Goal: Task Accomplishment & Management: Manage account settings

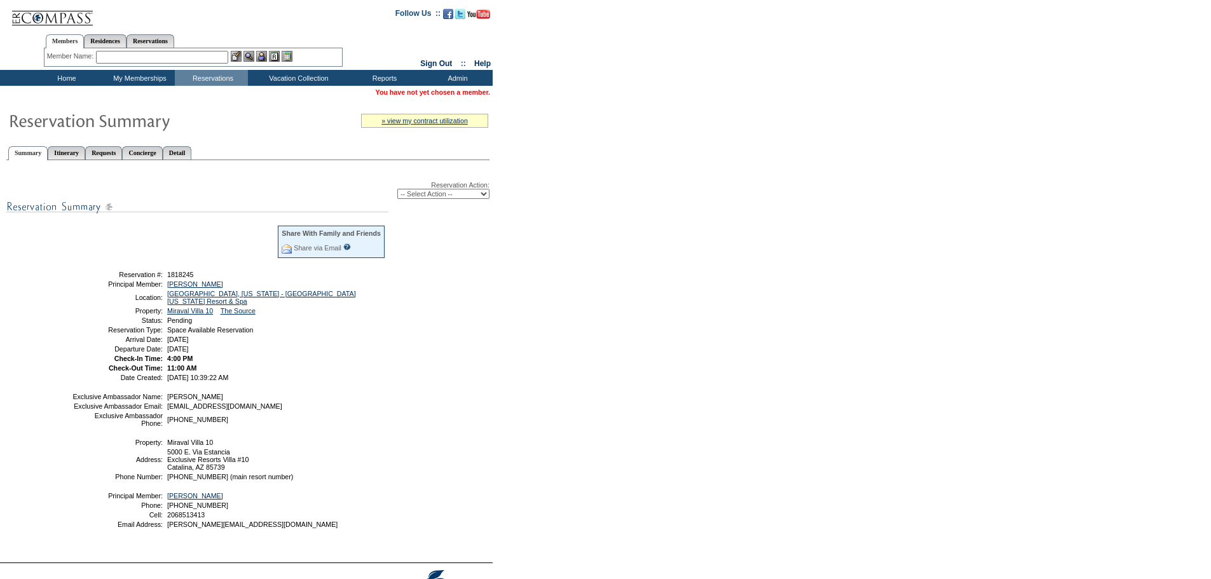
click at [432, 195] on select "-- Select Action -- Modify Reservation Dates Modify Reservation Cost Modify Occ…" at bounding box center [443, 194] width 92 height 10
select select "ChangeDates"
click at [397, 191] on select "-- Select Action -- Modify Reservation Dates Modify Reservation Cost Modify Occ…" at bounding box center [443, 194] width 92 height 10
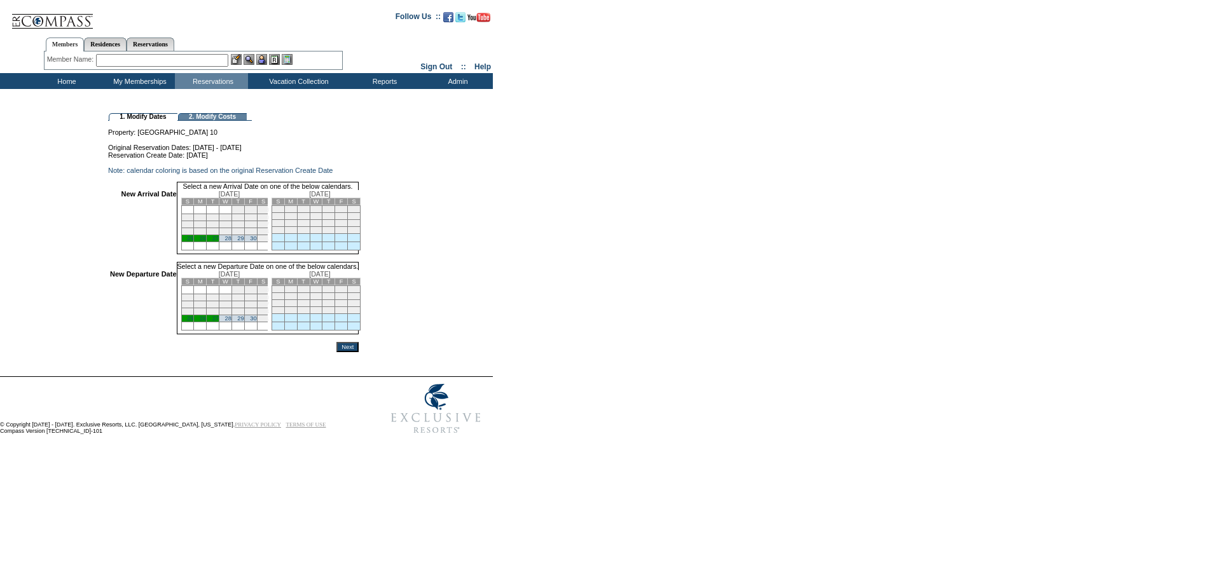
click at [193, 242] on link "25" at bounding box center [190, 238] width 6 height 6
click at [244, 323] on link "29" at bounding box center [240, 320] width 6 height 6
click at [359, 355] on input "Next" at bounding box center [347, 350] width 22 height 10
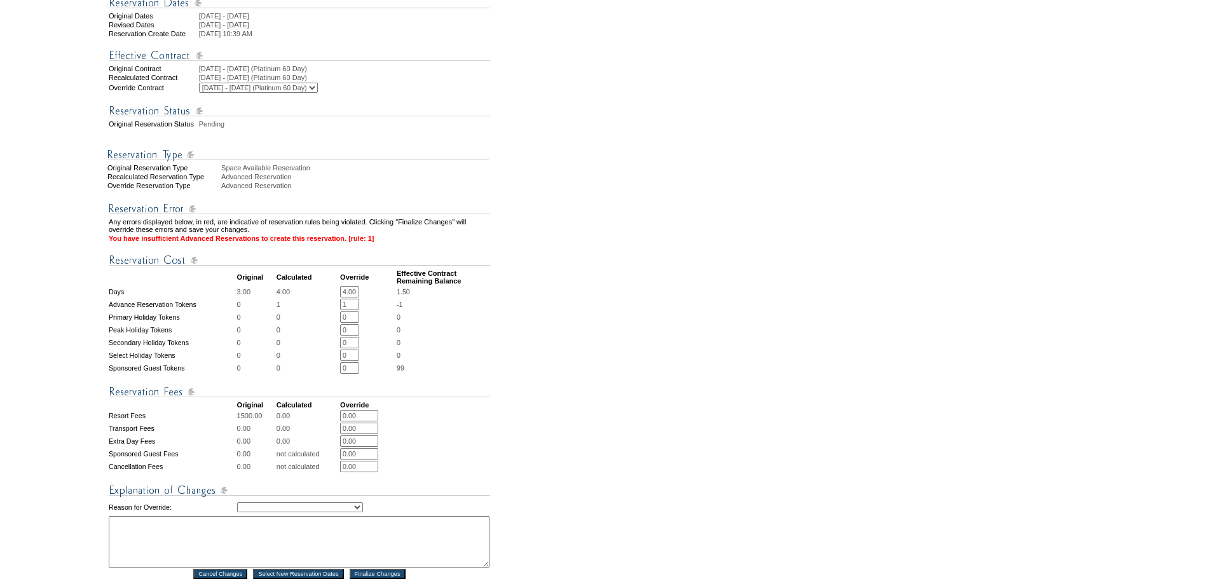
scroll to position [226, 0]
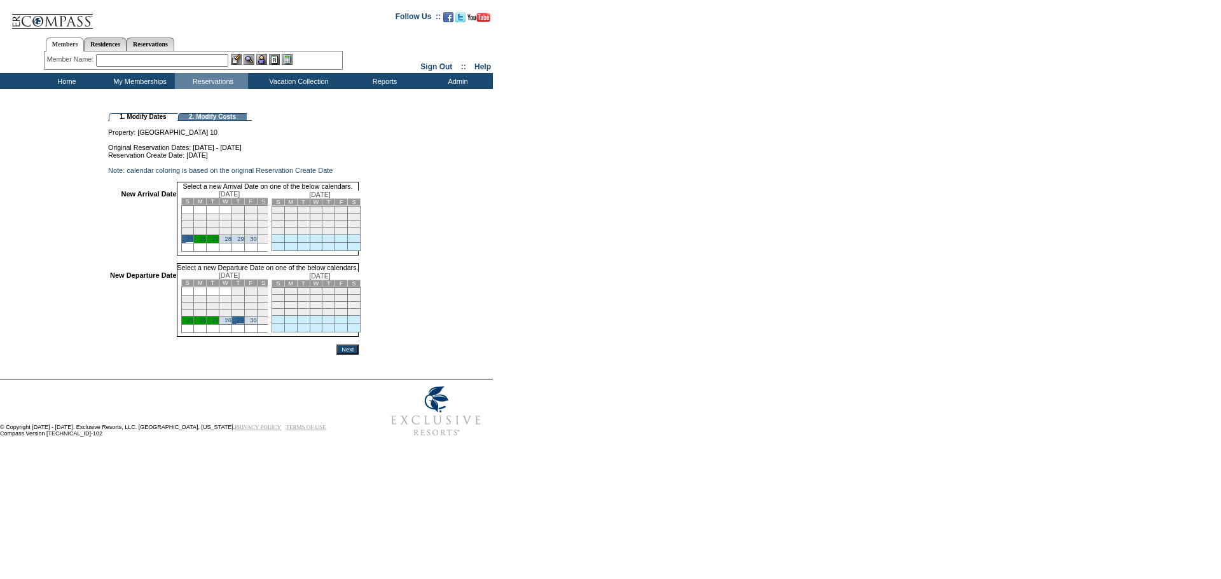
click at [64, 78] on td "Home" at bounding box center [65, 81] width 73 height 16
